Goal: Book appointment/travel/reservation

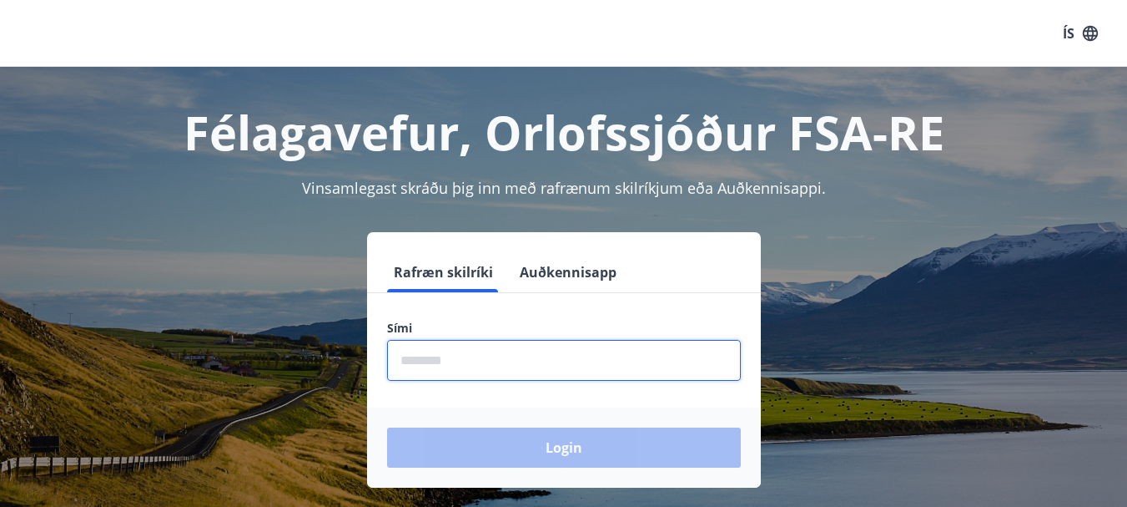
click at [502, 340] on input "phone" at bounding box center [564, 360] width 354 height 41
click at [599, 458] on div "Login" at bounding box center [564, 447] width 394 height 80
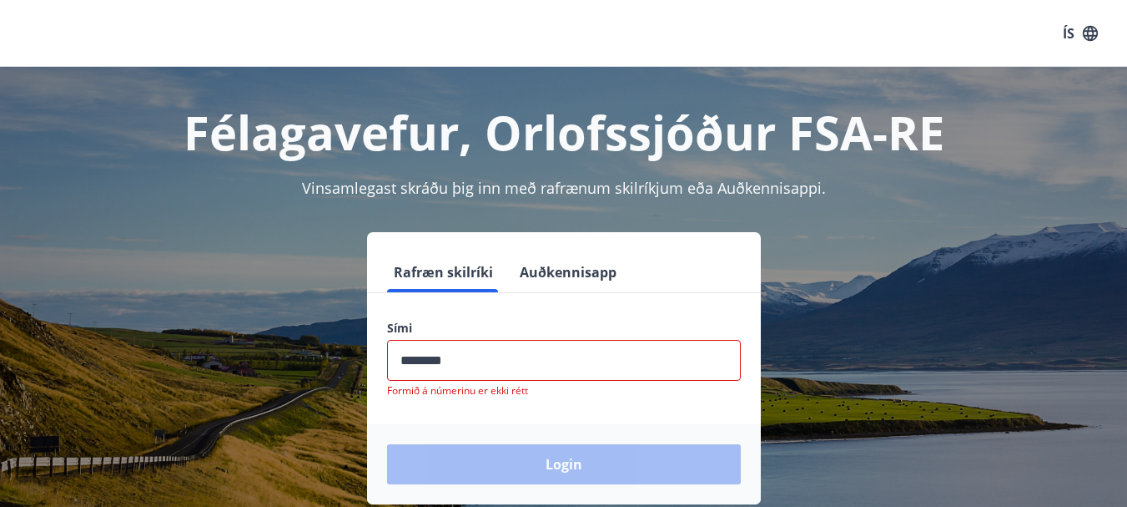
click at [531, 358] on input "phone" at bounding box center [564, 360] width 354 height 41
click at [545, 358] on input "phone" at bounding box center [564, 360] width 354 height 41
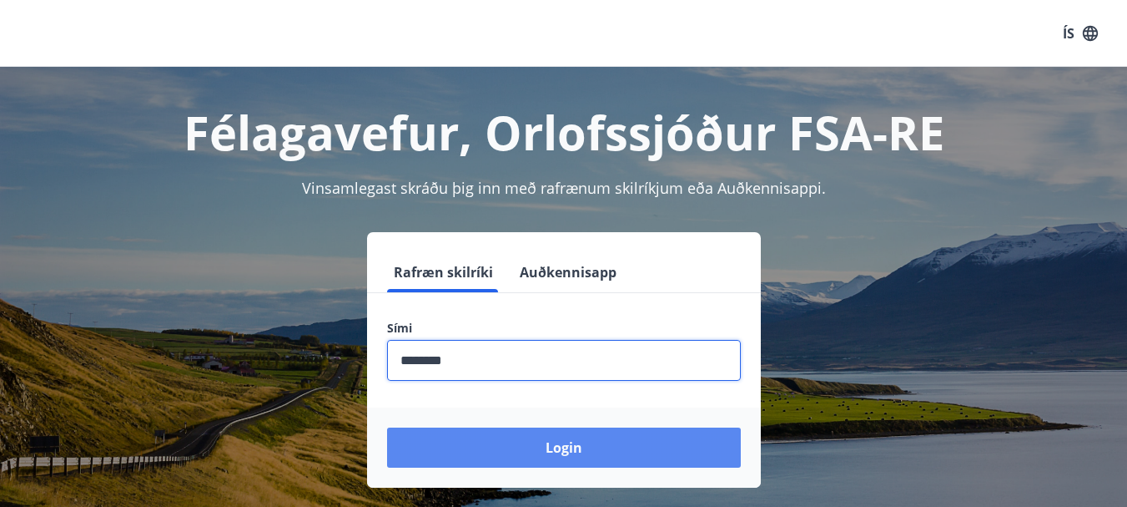
type input "********"
click at [622, 457] on button "Login" at bounding box center [564, 447] width 354 height 40
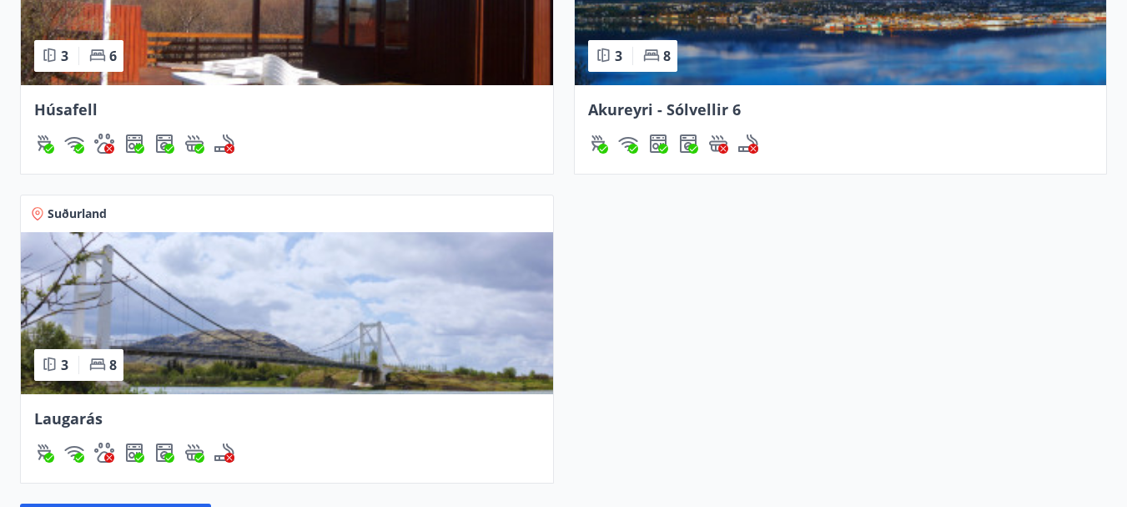
scroll to position [1621, 0]
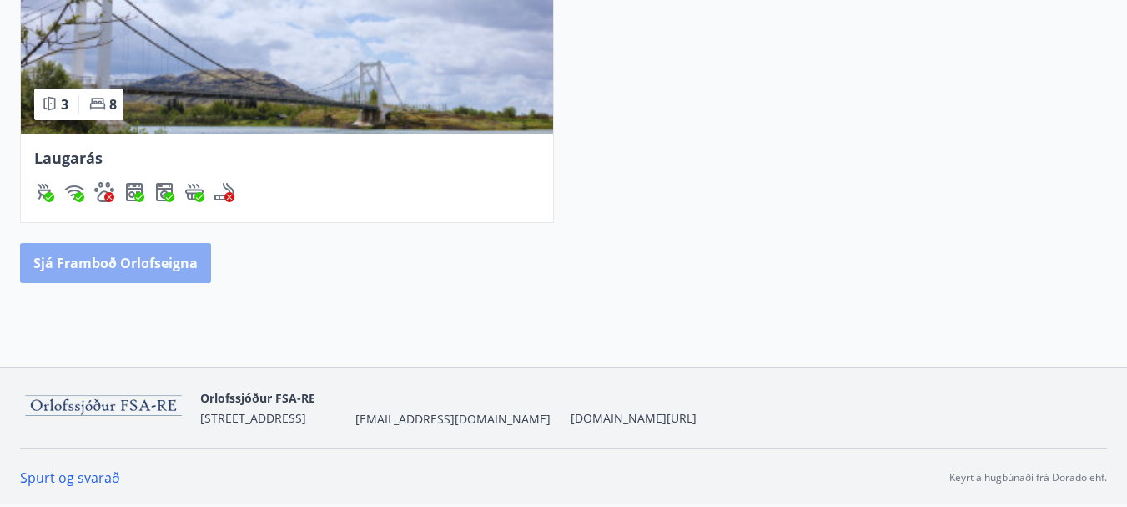
click at [138, 260] on button "Sjá framboð orlofseigna" at bounding box center [115, 263] width 191 height 40
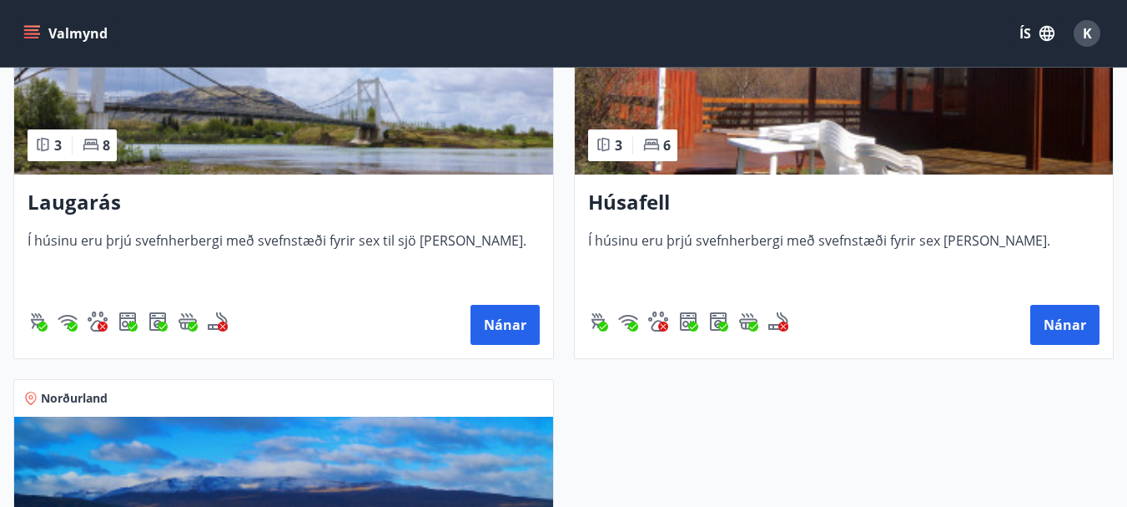
scroll to position [886, 0]
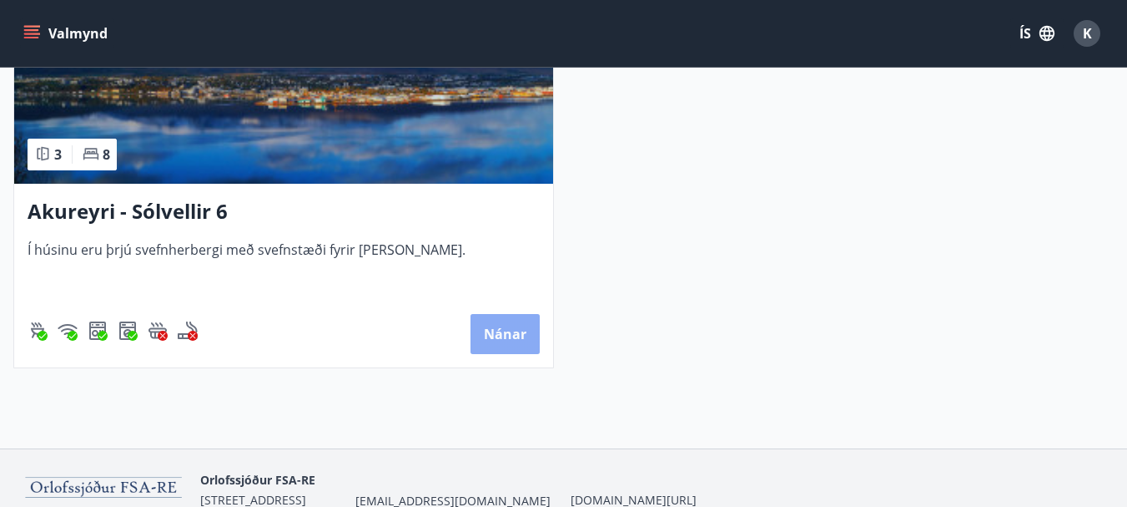
click at [503, 328] on button "Nánar" at bounding box center [505, 334] width 69 height 40
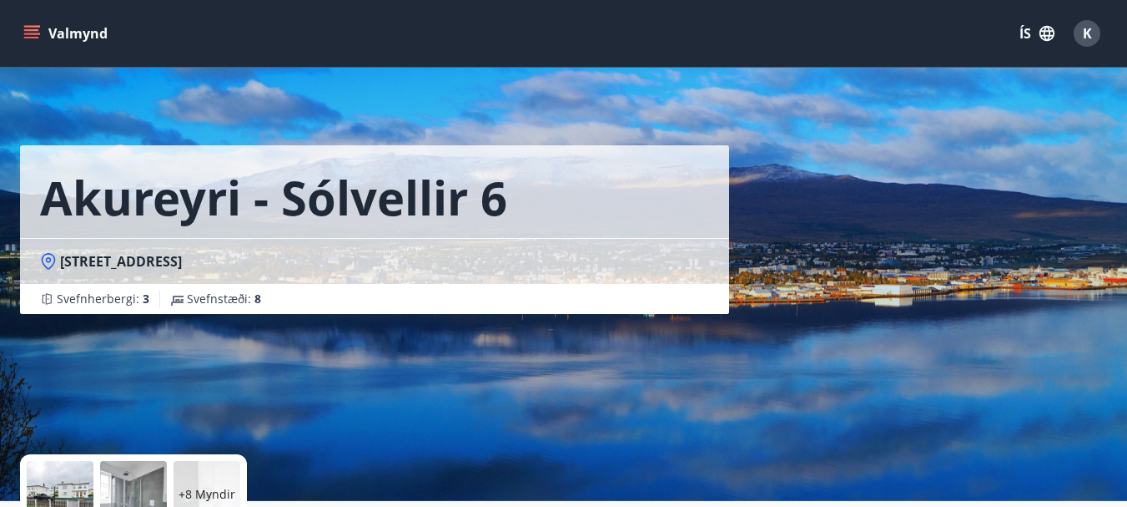
scroll to position [443, 0]
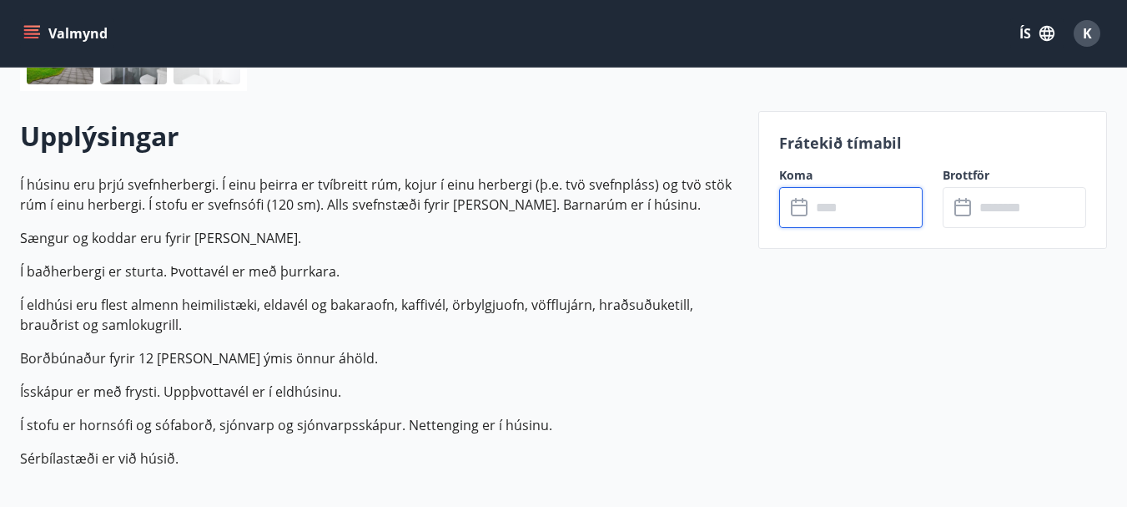
click at [828, 205] on input "text" at bounding box center [867, 207] width 112 height 41
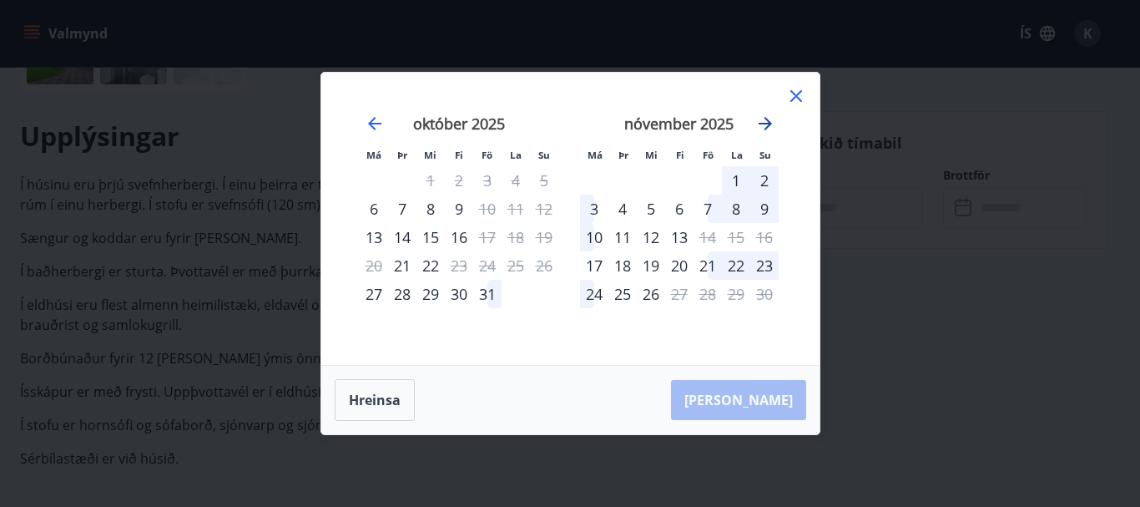
click at [763, 122] on icon "Move forward to switch to the next month." at bounding box center [765, 124] width 20 height 20
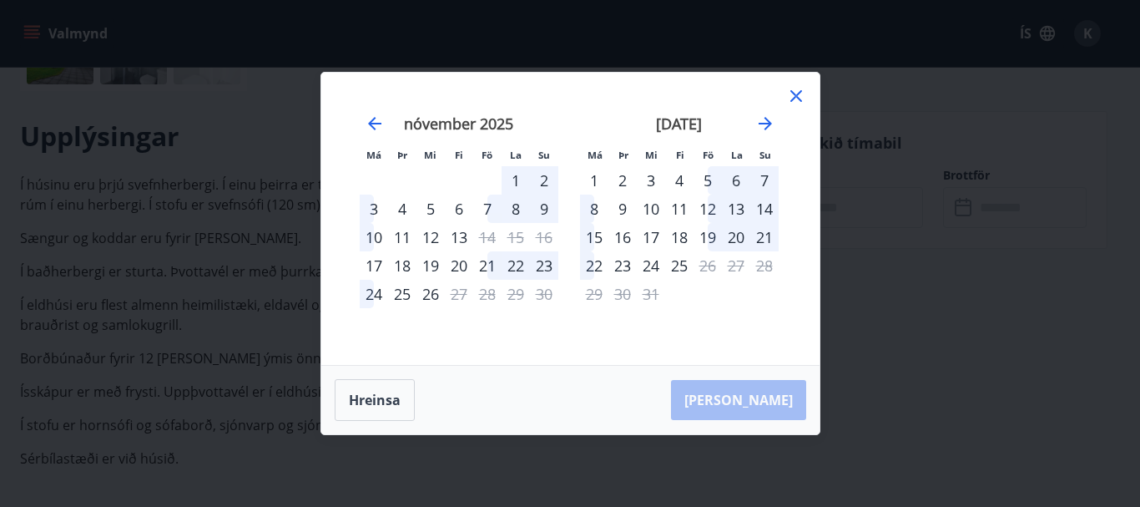
click at [518, 178] on div "1" at bounding box center [516, 180] width 28 height 28
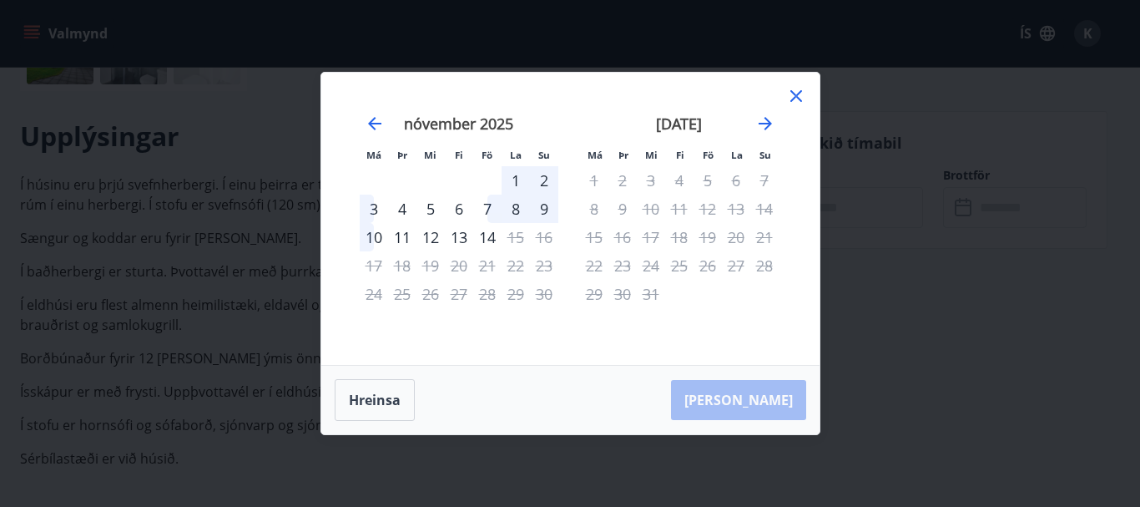
click at [517, 180] on div "1" at bounding box center [516, 180] width 28 height 28
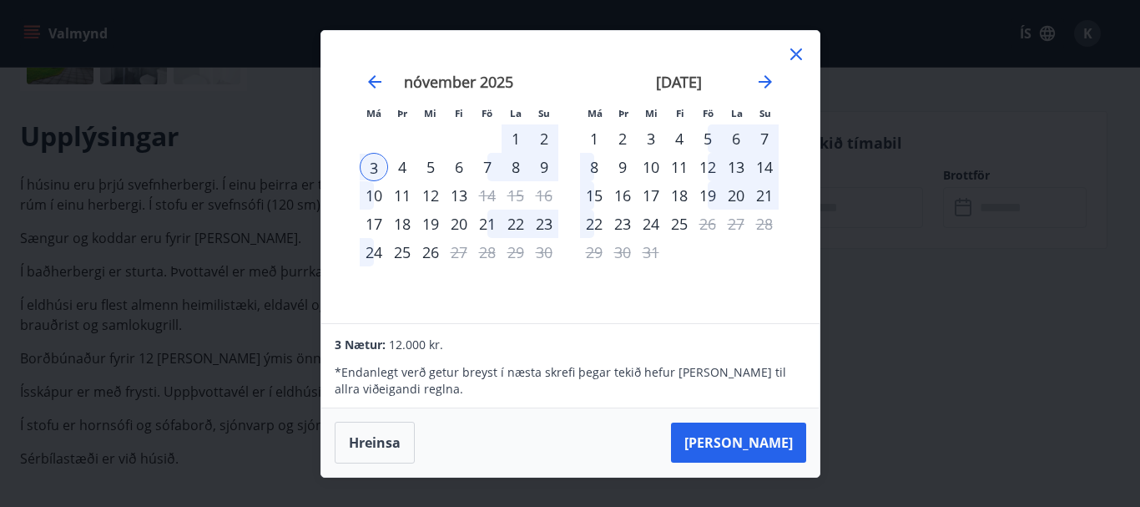
click at [487, 167] on div "7" at bounding box center [487, 167] width 28 height 28
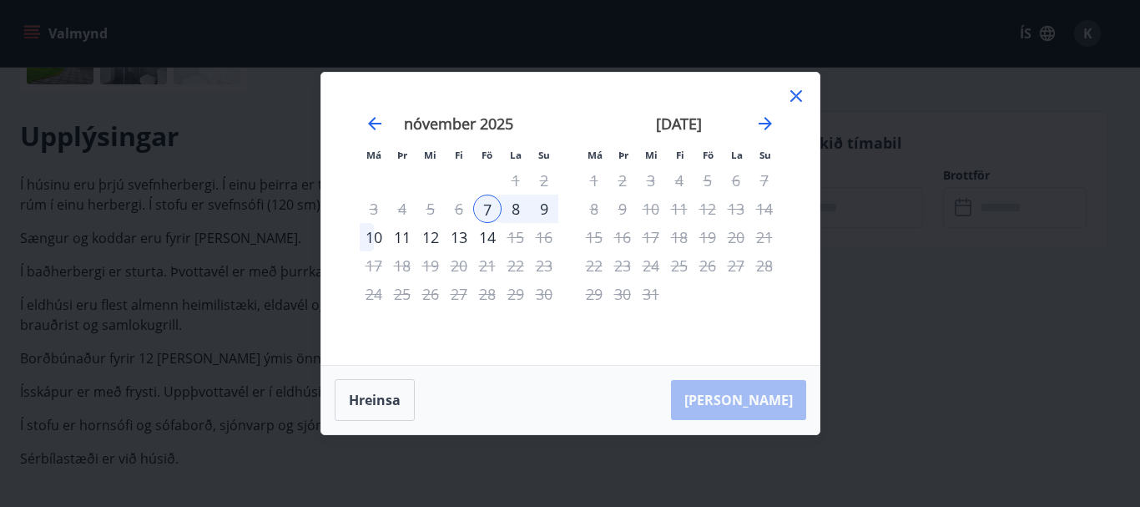
click at [487, 206] on div "7" at bounding box center [487, 208] width 28 height 28
click at [513, 207] on div "8" at bounding box center [516, 208] width 28 height 28
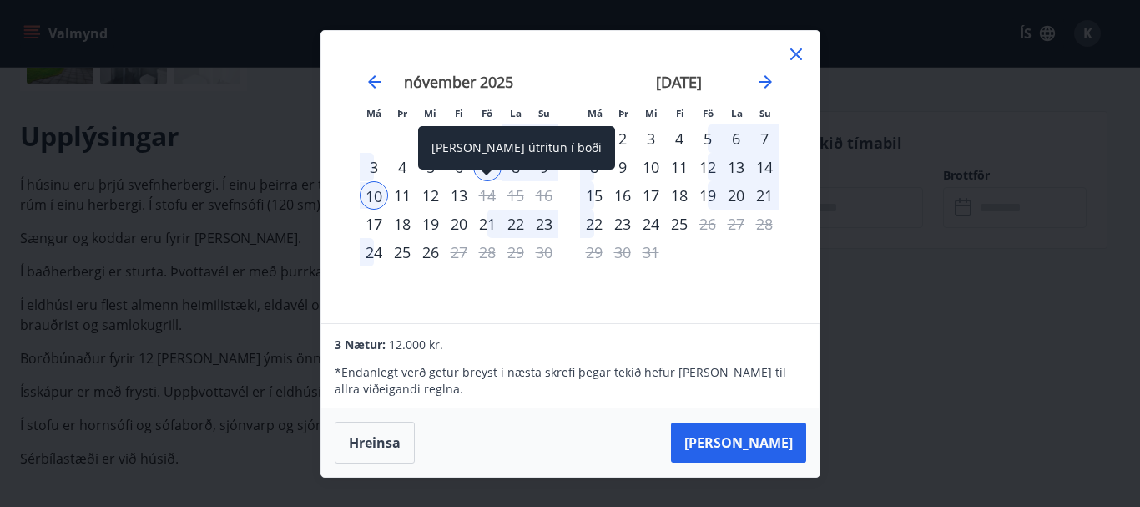
click at [491, 194] on div "14" at bounding box center [487, 195] width 28 height 28
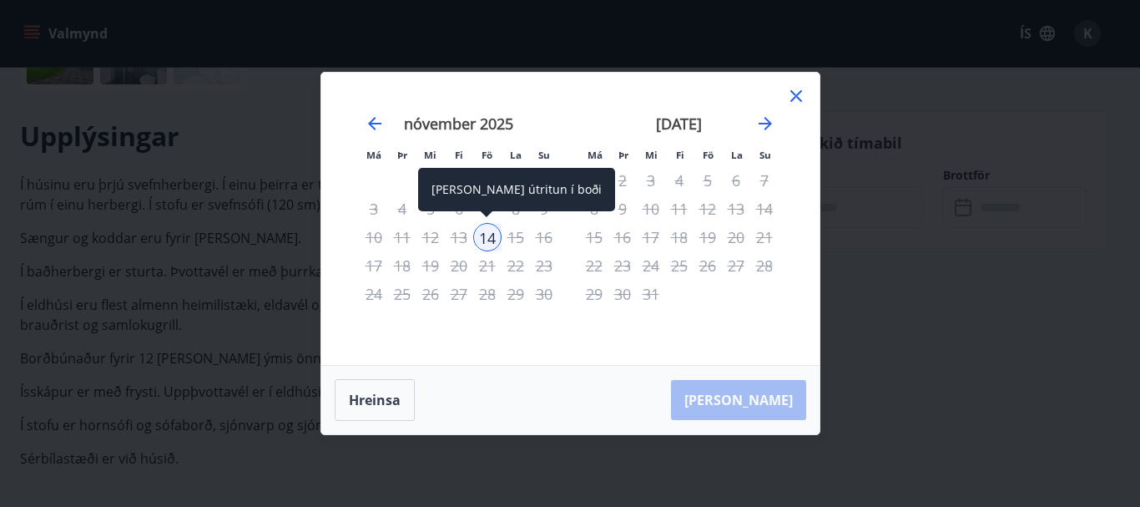
click at [490, 231] on div "14" at bounding box center [487, 237] width 28 height 28
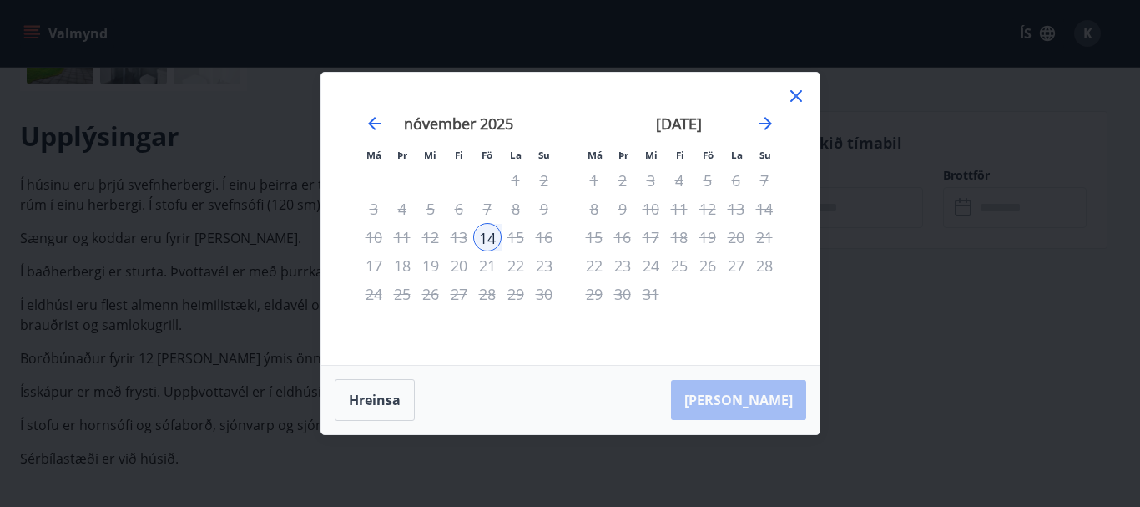
click at [711, 210] on div "12" at bounding box center [708, 208] width 28 height 28
click at [734, 207] on div "13" at bounding box center [736, 208] width 28 height 28
click at [765, 119] on icon "Move forward to switch to the next month." at bounding box center [765, 123] width 13 height 13
click at [764, 120] on icon "Move forward to switch to the next month." at bounding box center [765, 124] width 20 height 20
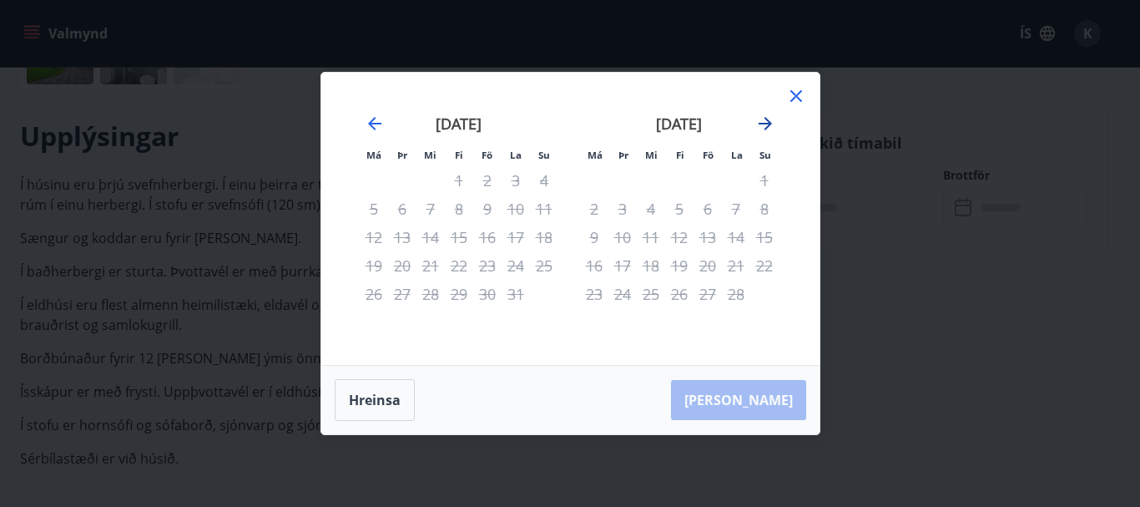
click at [764, 120] on icon "Move forward to switch to the next month." at bounding box center [765, 124] width 20 height 20
click at [764, 125] on icon "Move forward to switch to the next month." at bounding box center [765, 124] width 20 height 20
click at [375, 131] on icon "Move backward to switch to the previous month." at bounding box center [375, 124] width 20 height 20
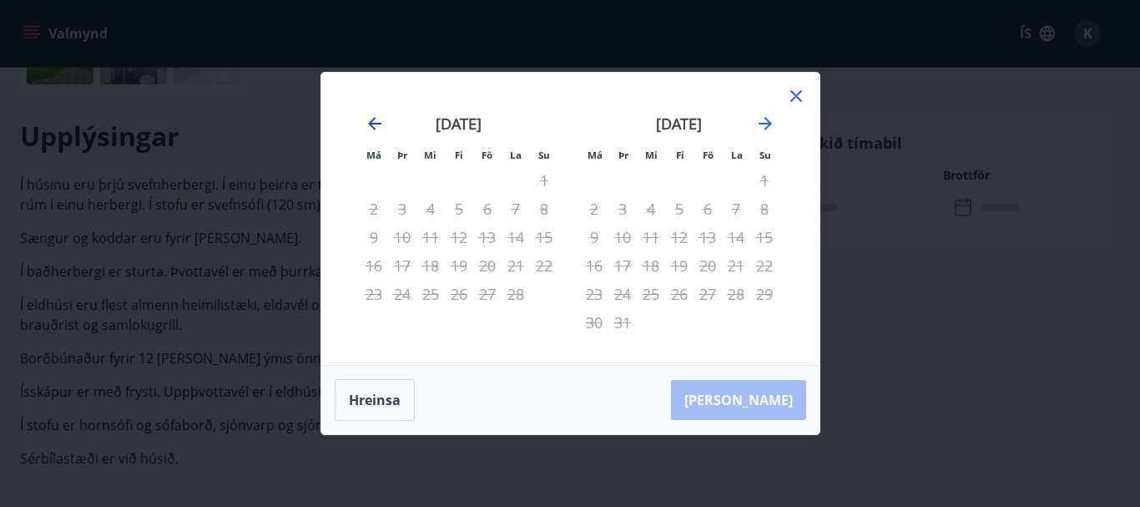
click at [375, 131] on icon "Move backward to switch to the previous month." at bounding box center [375, 124] width 20 height 20
click at [370, 123] on icon "Move backward to switch to the previous month." at bounding box center [374, 123] width 13 height 13
click at [376, 122] on icon "Move backward to switch to the previous month." at bounding box center [375, 124] width 20 height 20
click at [732, 183] on div "1" at bounding box center [736, 180] width 28 height 28
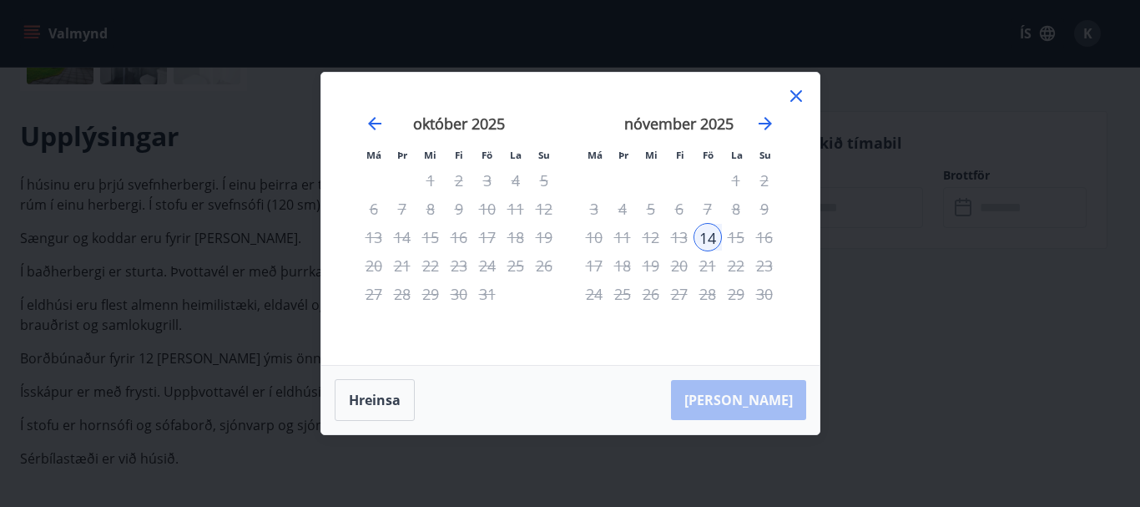
click at [732, 183] on div "1" at bounding box center [736, 180] width 28 height 28
click at [732, 182] on div "1" at bounding box center [736, 180] width 28 height 28
click at [357, 406] on button "Hreinsa" at bounding box center [375, 400] width 80 height 42
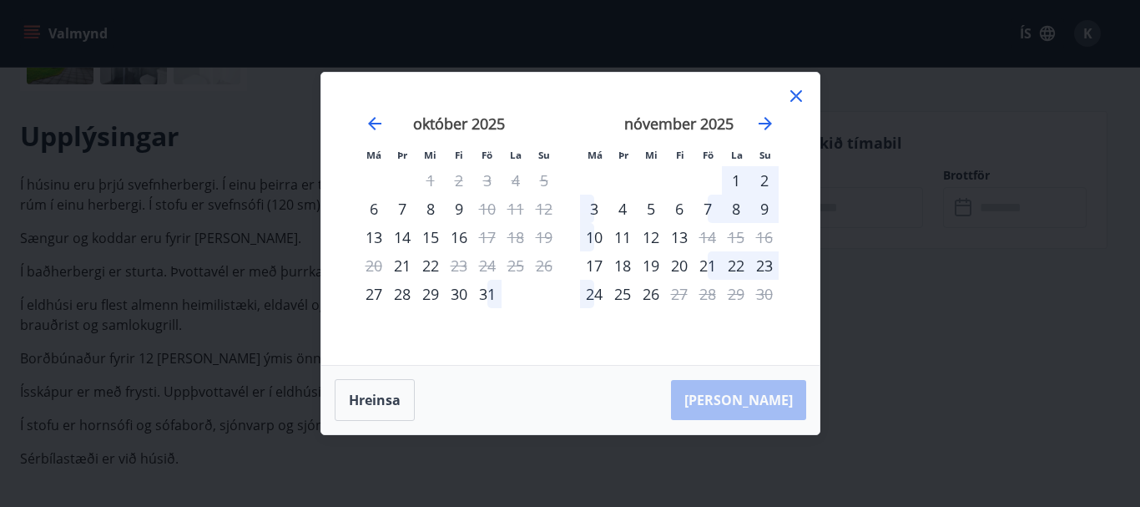
click at [487, 295] on div "31" at bounding box center [487, 294] width 28 height 28
click at [734, 178] on div "1" at bounding box center [736, 180] width 28 height 28
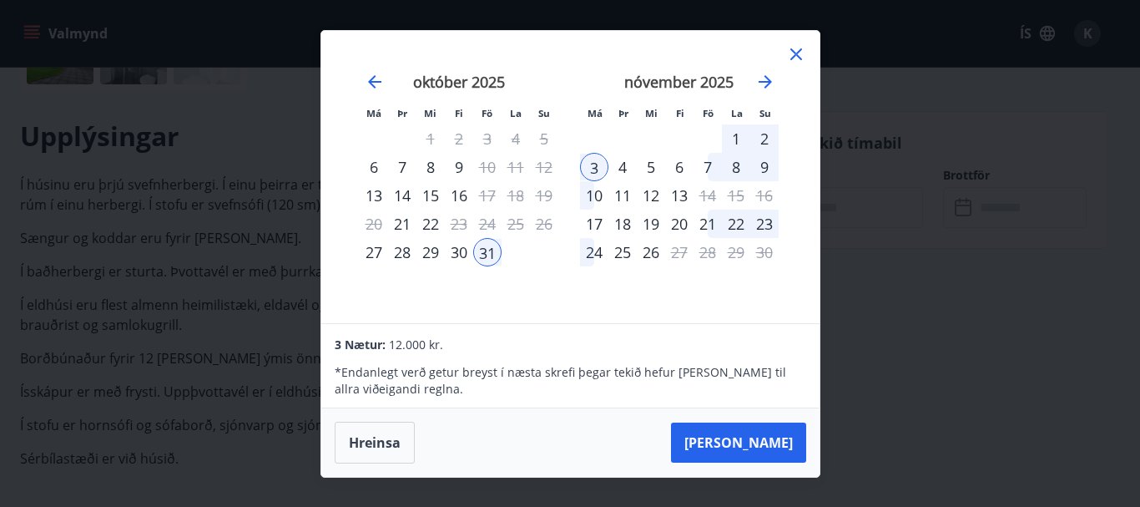
click at [800, 56] on icon at bounding box center [796, 54] width 20 height 20
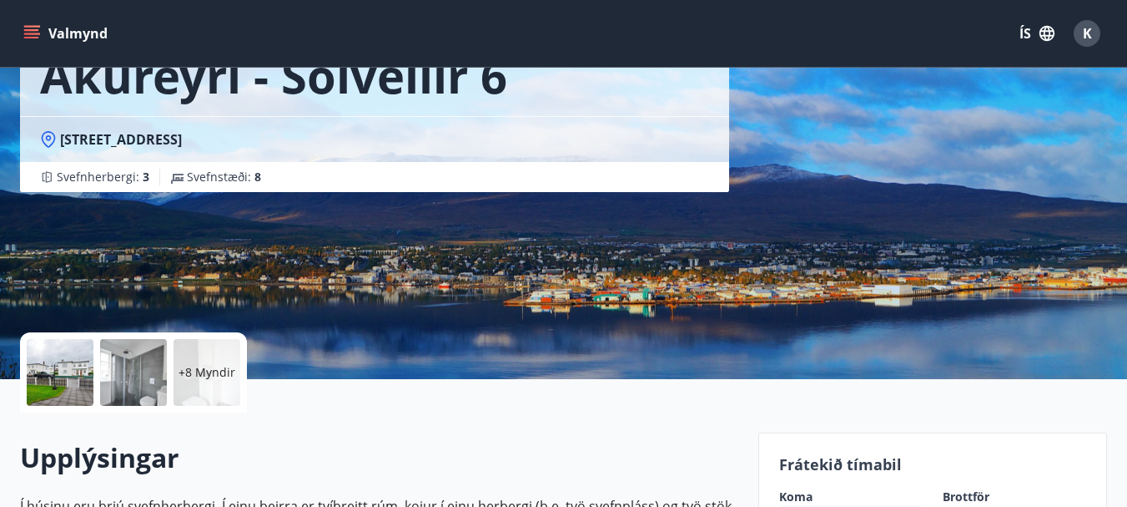
scroll to position [0, 0]
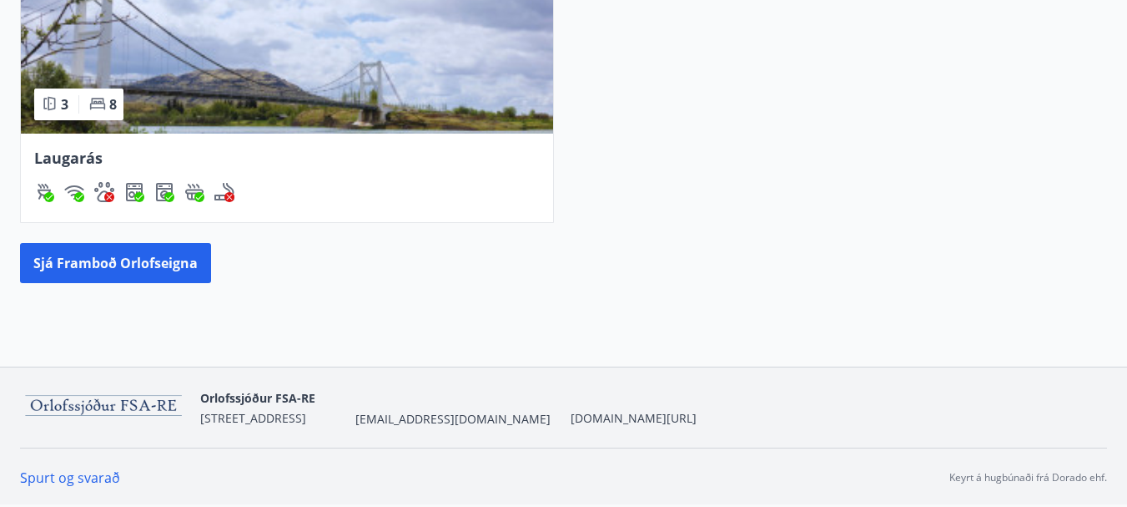
scroll to position [1178, 0]
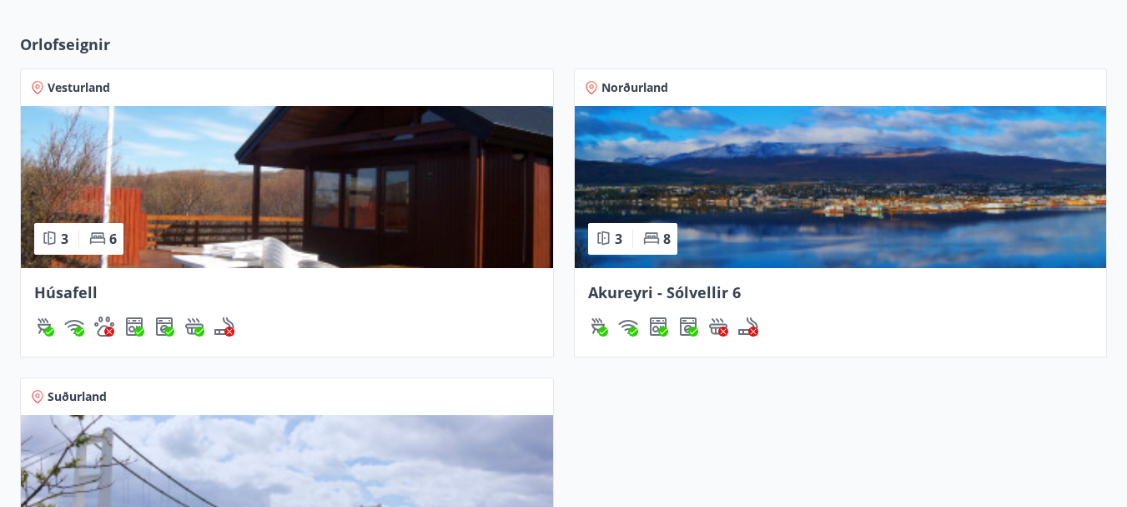
click at [229, 195] on img at bounding box center [287, 187] width 532 height 162
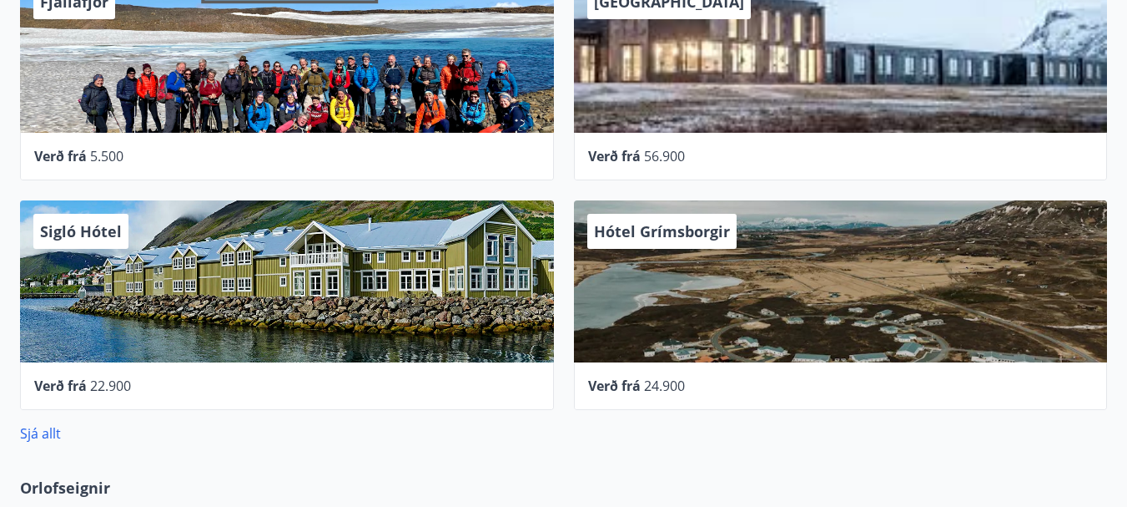
click at [272, 281] on div "Sigló Hótel" at bounding box center [287, 281] width 534 height 162
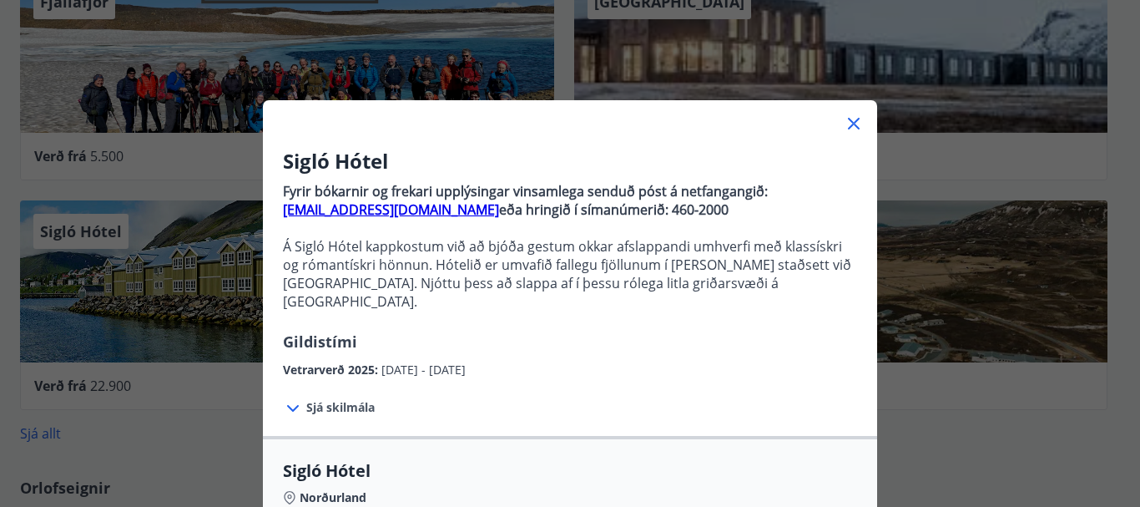
click at [850, 126] on icon at bounding box center [854, 124] width 12 height 12
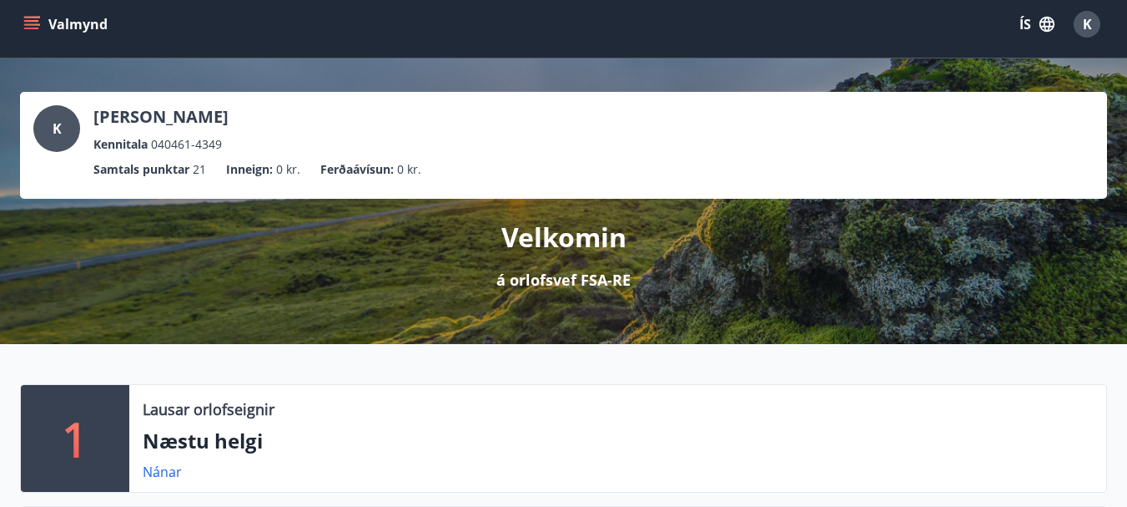
scroll to position [0, 0]
